Goal: Use online tool/utility

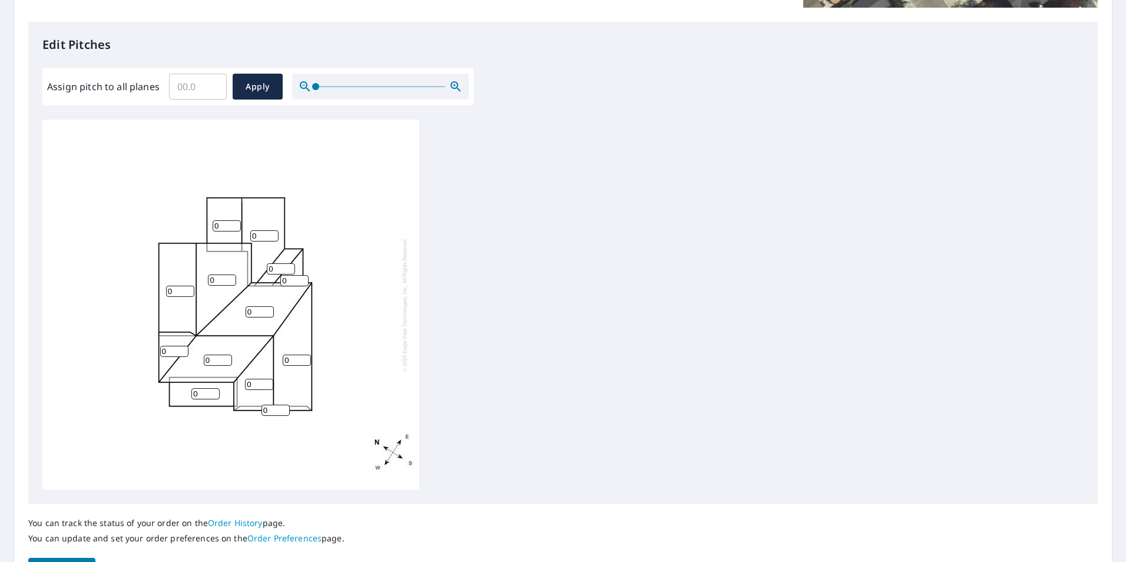
scroll to position [12, 0]
click at [207, 385] on input "0" at bounding box center [205, 390] width 28 height 11
type input "4"
click at [349, 243] on div "0 0 0 0 0 0 0 4 0 0 0 0 0" at bounding box center [230, 302] width 377 height 370
click at [270, 402] on input "0" at bounding box center [275, 407] width 28 height 11
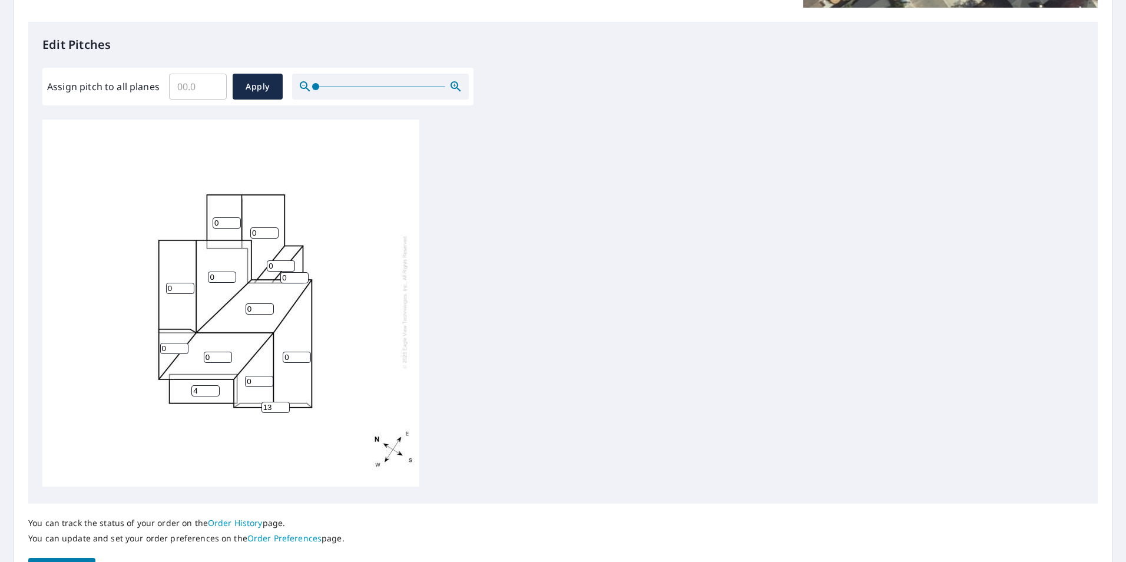
type input "13"
click at [378, 283] on div "0 0 0 0 0 0 0 4 0 0 0 0 13" at bounding box center [230, 302] width 377 height 370
click at [177, 343] on input "0" at bounding box center [174, 348] width 28 height 11
type input "13"
click at [211, 352] on input "0" at bounding box center [218, 357] width 28 height 11
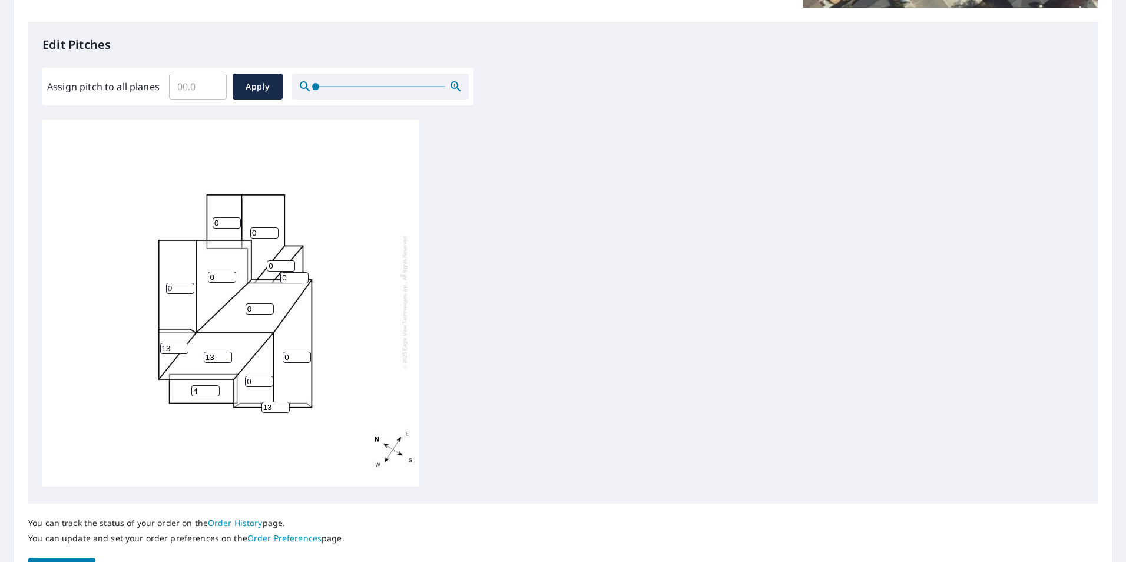
type input "13"
click at [251, 376] on input "0" at bounding box center [259, 381] width 28 height 11
drag, startPoint x: 252, startPoint y: 370, endPoint x: 241, endPoint y: 370, distance: 11.2
click at [241, 370] on div "0 0 0 13 0 0 0 4 0 13 0 0 13" at bounding box center [230, 302] width 377 height 370
type input "13"
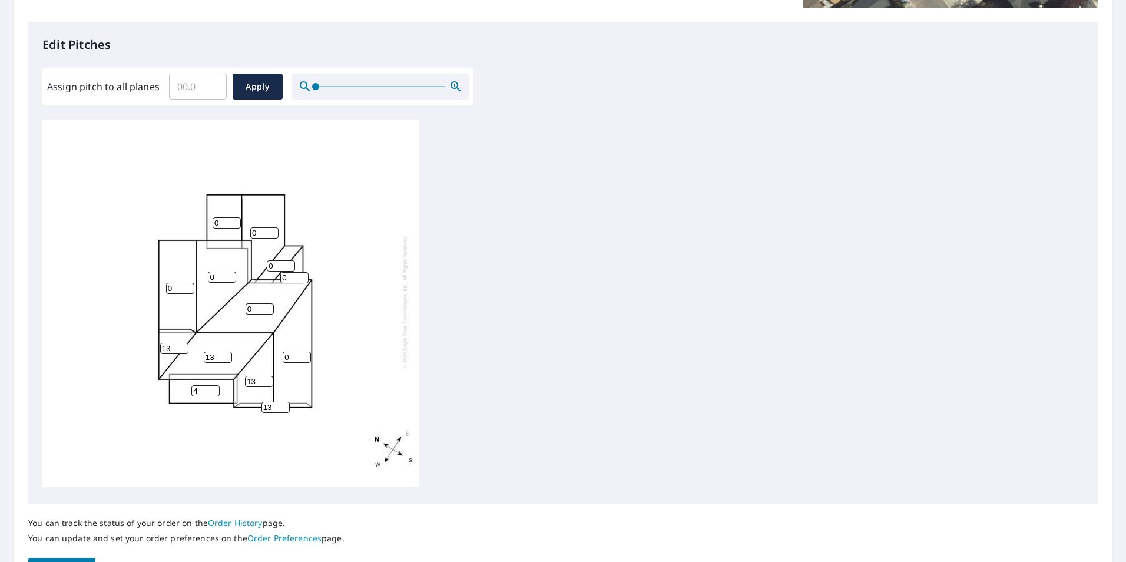
click at [373, 298] on div "0 0 0 13 0 0 13 4 0 13 0 0 13" at bounding box center [230, 302] width 377 height 370
drag, startPoint x: 292, startPoint y: 351, endPoint x: 280, endPoint y: 350, distance: 12.4
click at [280, 350] on div "0 0 0 13 0 0 13 4 0 13 0 0 13" at bounding box center [230, 302] width 377 height 370
type input "13"
drag, startPoint x: 254, startPoint y: 301, endPoint x: 225, endPoint y: 301, distance: 29.4
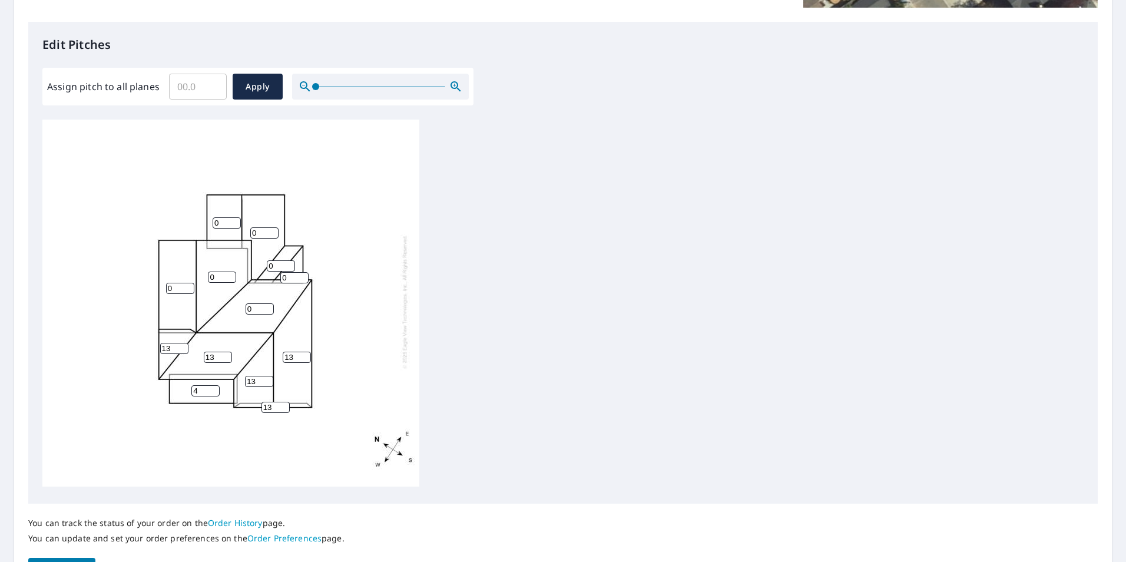
click at [225, 301] on div "13 0 0 13 0 0 13 4 0 13 0 0 13" at bounding box center [230, 302] width 377 height 370
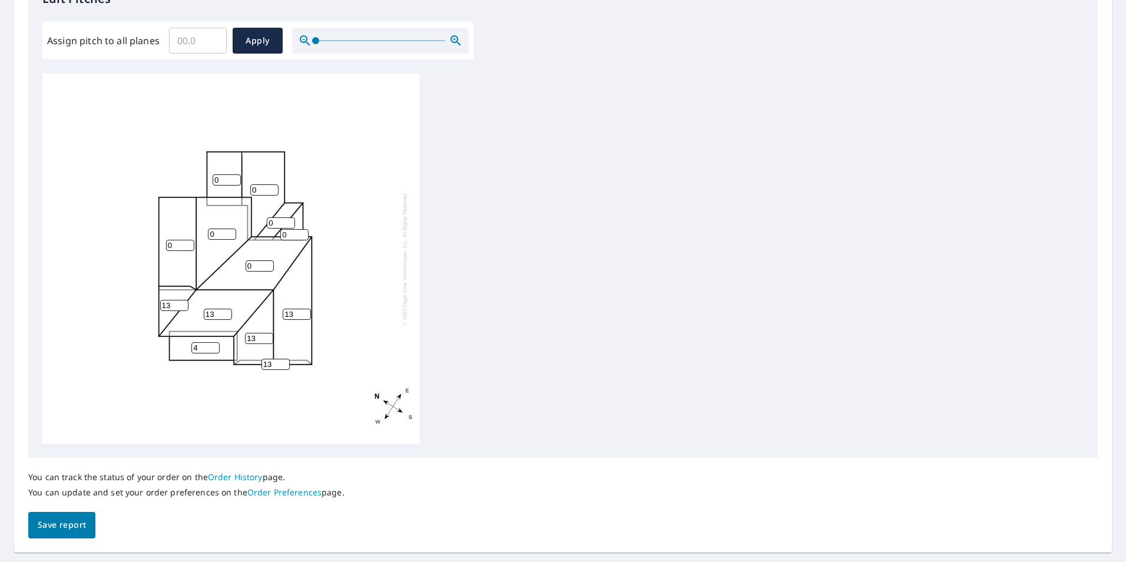
scroll to position [353, 0]
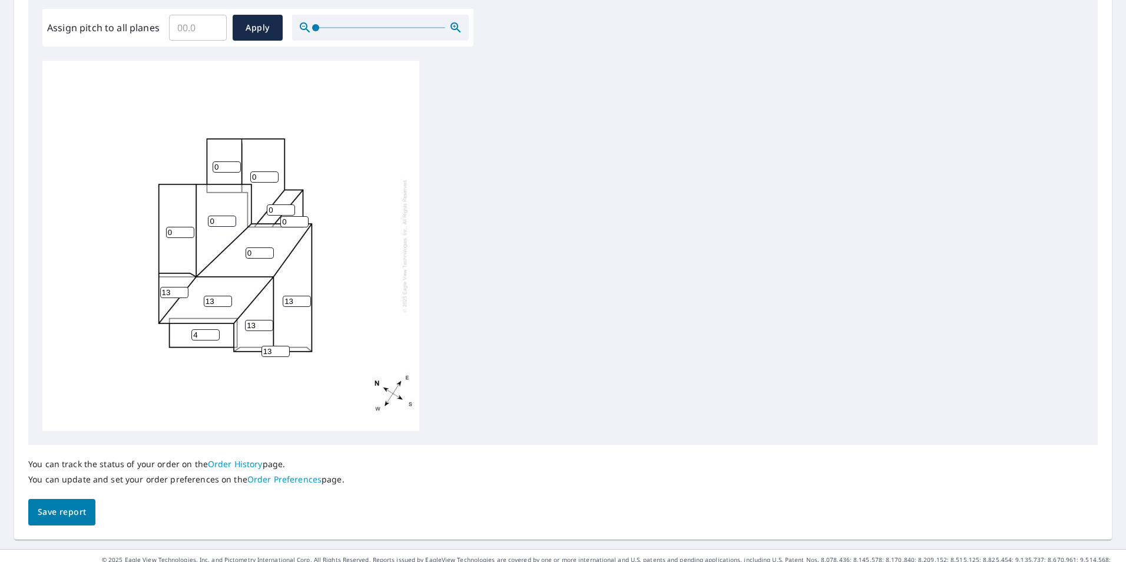
click at [183, 230] on input "0" at bounding box center [180, 232] width 28 height 11
click at [220, 220] on input "0" at bounding box center [222, 220] width 28 height 11
click at [223, 168] on input "0" at bounding box center [227, 166] width 28 height 11
type input "5"
drag, startPoint x: 257, startPoint y: 178, endPoint x: 247, endPoint y: 177, distance: 10.2
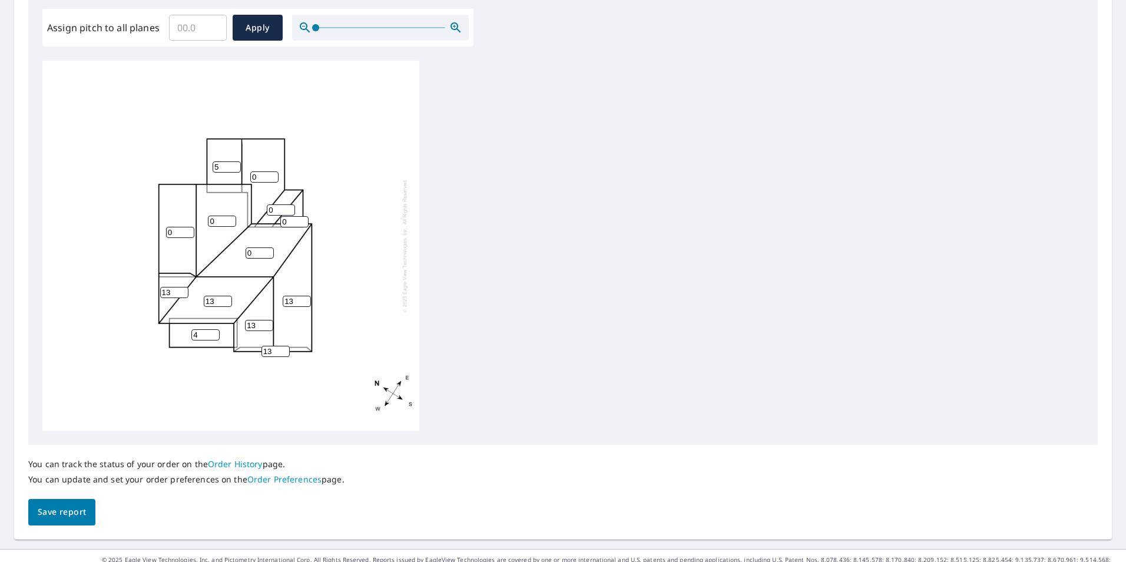
click at [247, 177] on div "13 0 0 13 0 0 13 4 5 13 0 0 13" at bounding box center [230, 246] width 377 height 370
type input "5"
drag, startPoint x: 278, startPoint y: 210, endPoint x: 253, endPoint y: 210, distance: 25.3
click at [253, 210] on div "13 0 0 13 0 5 13 4 5 13 0 0 13" at bounding box center [230, 246] width 377 height 370
type input "5"
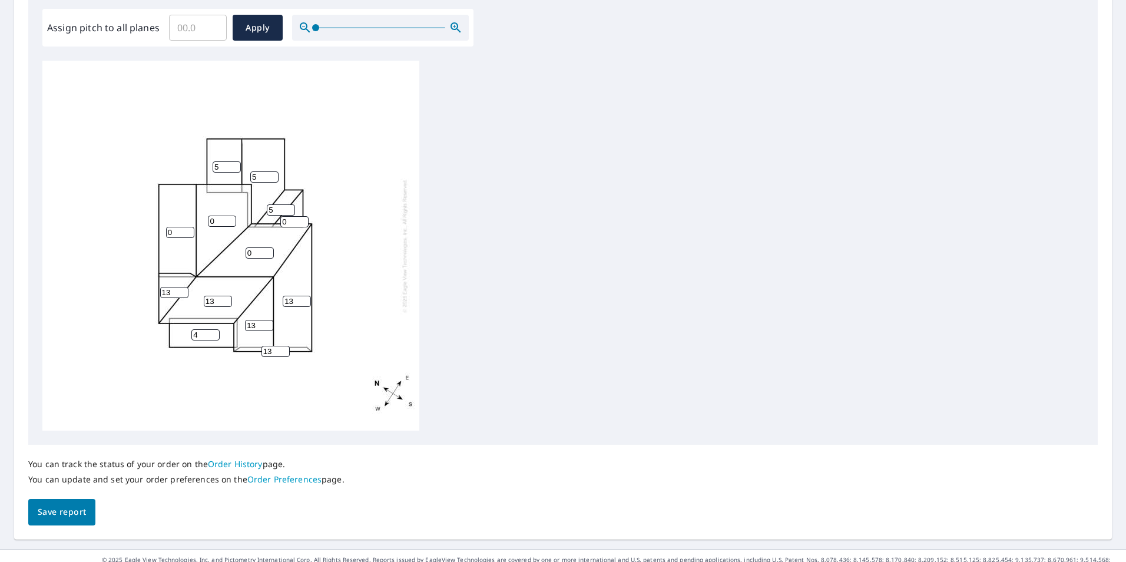
drag, startPoint x: 289, startPoint y: 223, endPoint x: 279, endPoint y: 222, distance: 10.0
click at [279, 222] on div "13 0 0 13 0 5 13 4 5 13 5 0 13" at bounding box center [230, 246] width 377 height 370
type input "13"
click at [338, 215] on div "13 0 0 13 0 5 13 4 5 13 5 13 13" at bounding box center [230, 246] width 377 height 370
drag, startPoint x: 180, startPoint y: 229, endPoint x: 155, endPoint y: 231, distance: 24.8
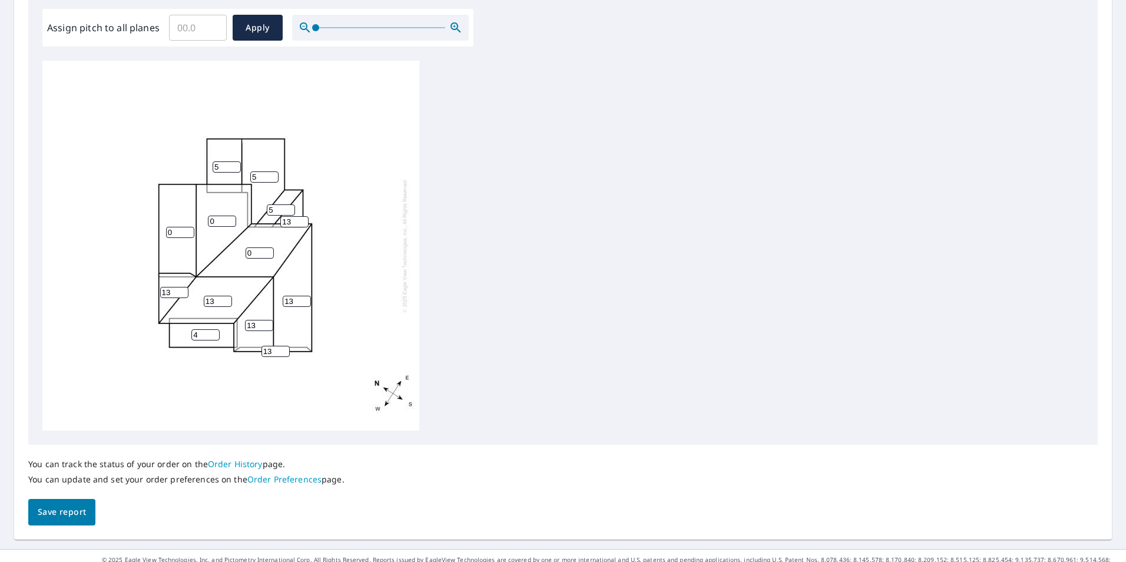
click at [155, 231] on div "13 0 0 13 0 5 13 4 5 13 5 13 13" at bounding box center [230, 246] width 377 height 370
type input "5"
click at [360, 252] on div "13 0 0 13 5 5 13 4 5 13 5 13 13" at bounding box center [230, 246] width 377 height 370
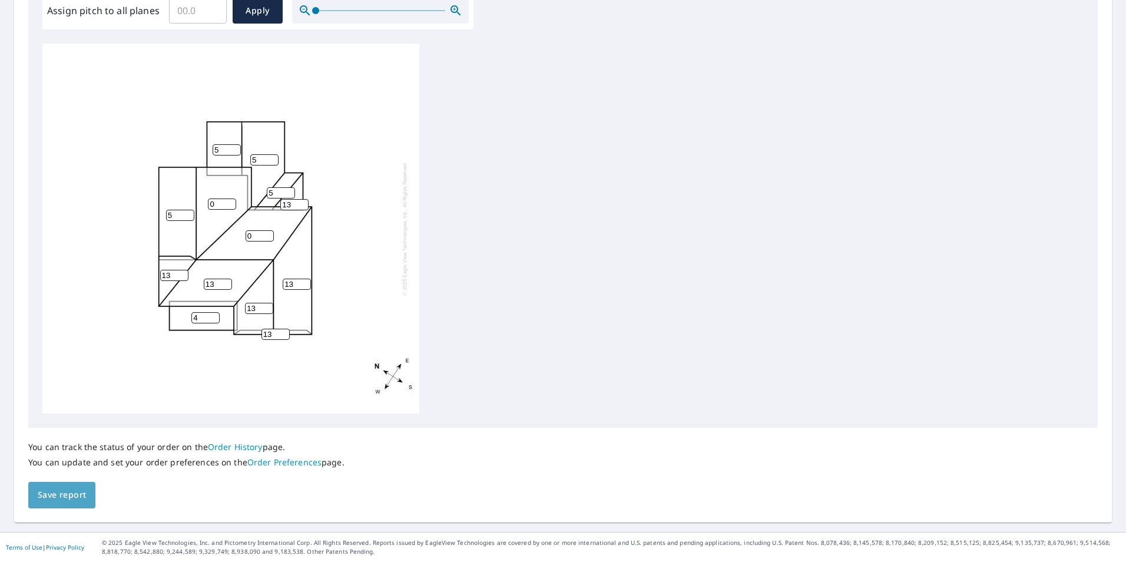
click at [71, 490] on span "Save report" at bounding box center [62, 495] width 48 height 15
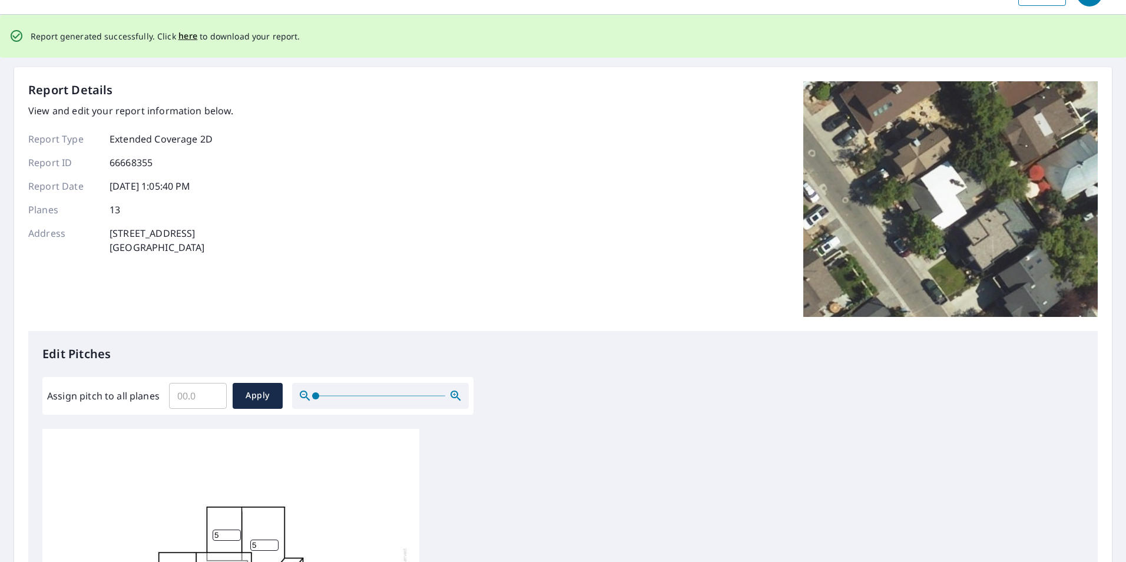
scroll to position [0, 0]
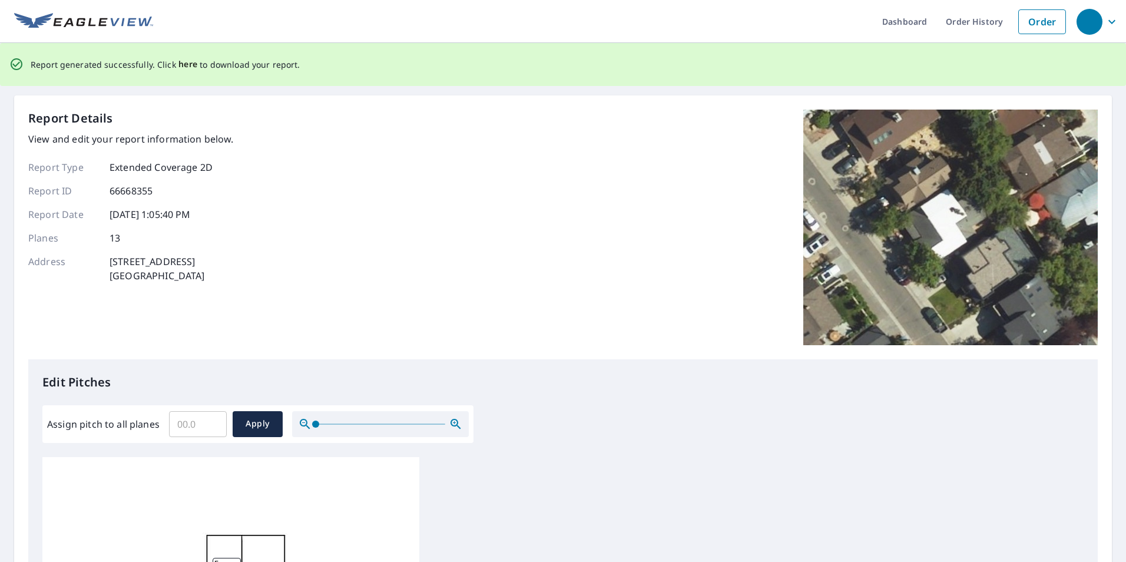
click at [193, 63] on span "here" at bounding box center [187, 64] width 19 height 15
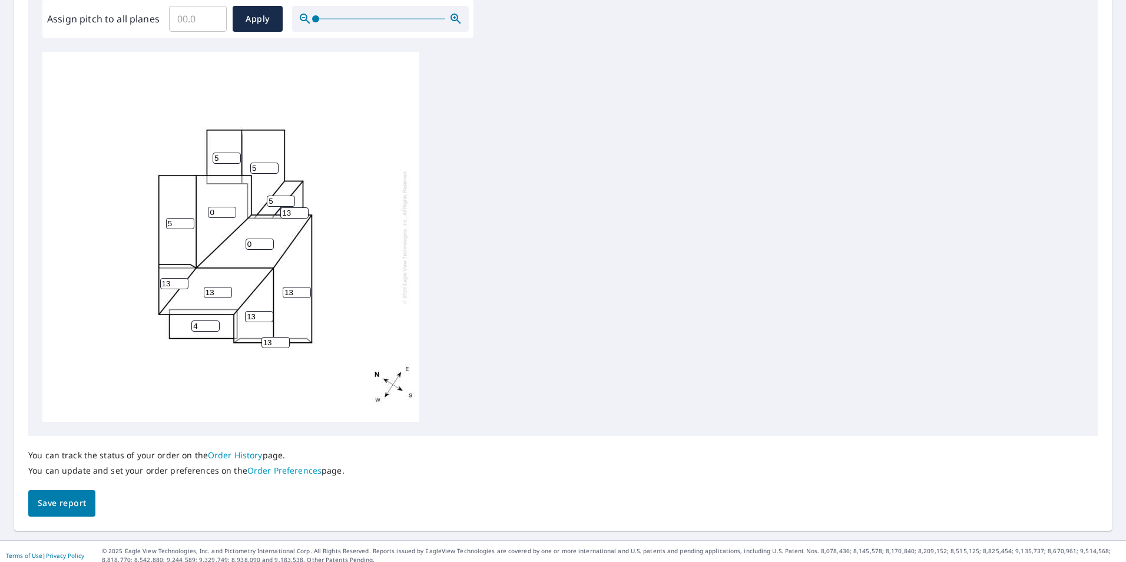
scroll to position [370, 0]
